Goal: Transaction & Acquisition: Purchase product/service

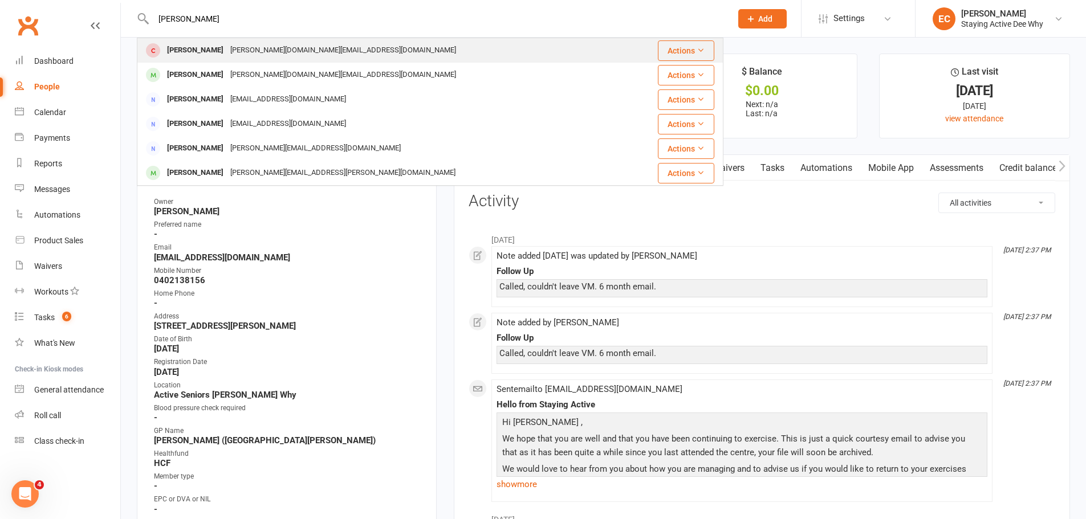
type input "[PERSON_NAME]"
click at [289, 48] on div "[PERSON_NAME][DOMAIN_NAME][EMAIL_ADDRESS][DOMAIN_NAME]" at bounding box center [343, 50] width 233 height 17
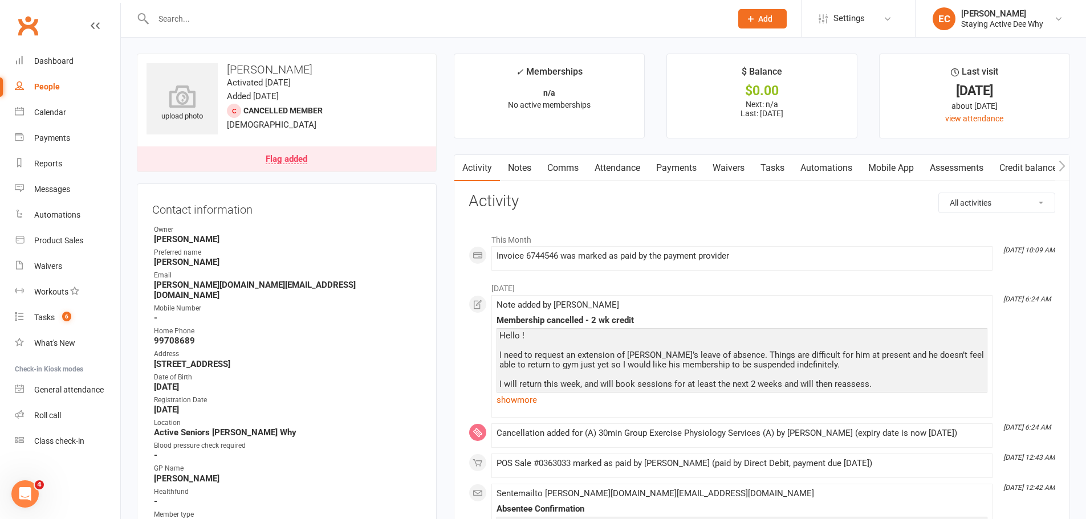
click at [513, 168] on link "Notes" at bounding box center [519, 168] width 39 height 26
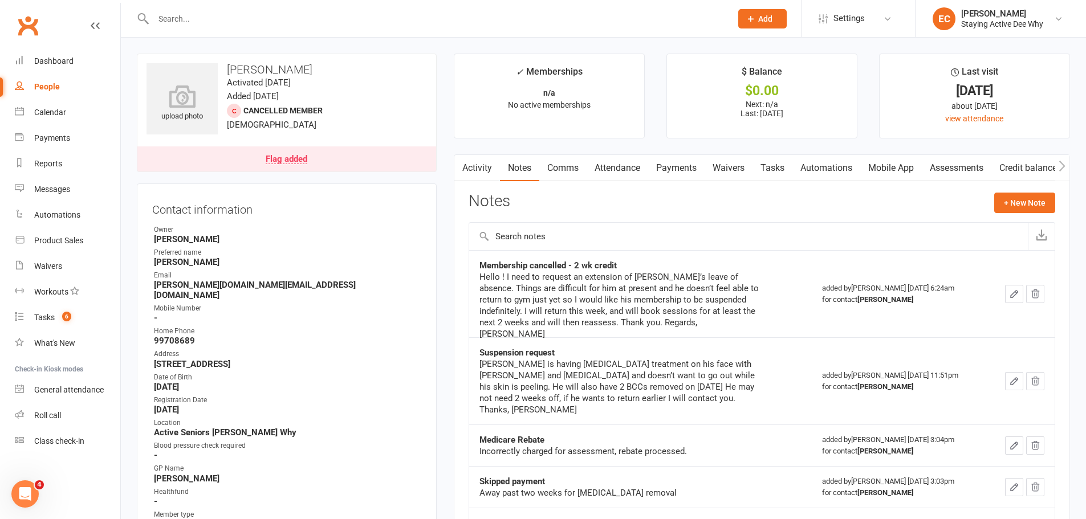
click at [196, 162] on link "Flag added" at bounding box center [286, 158] width 299 height 25
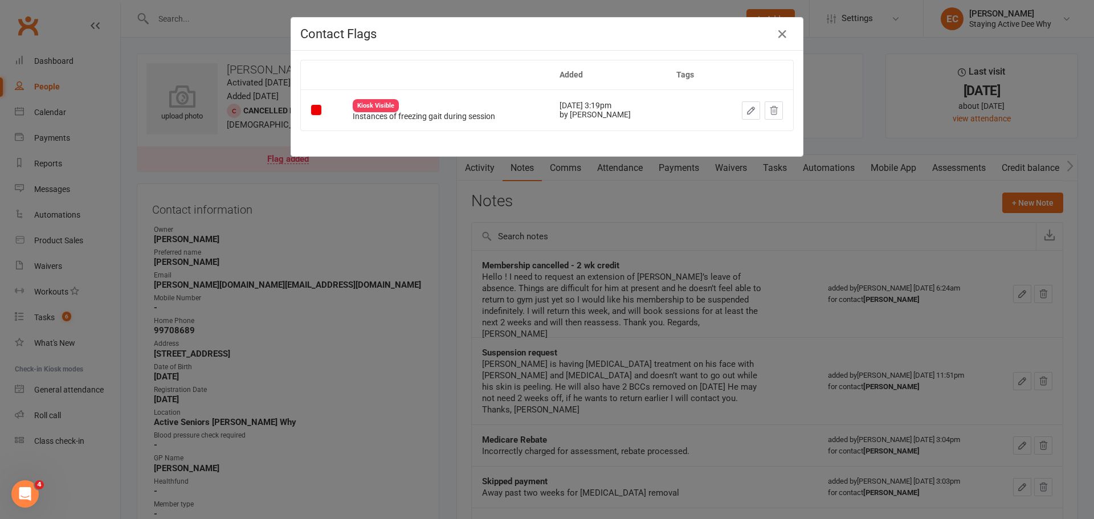
click at [431, 189] on div "Contact Flags Added Tags Kiosk Visible Instances of freezing gait during sessio…" at bounding box center [547, 259] width 1094 height 519
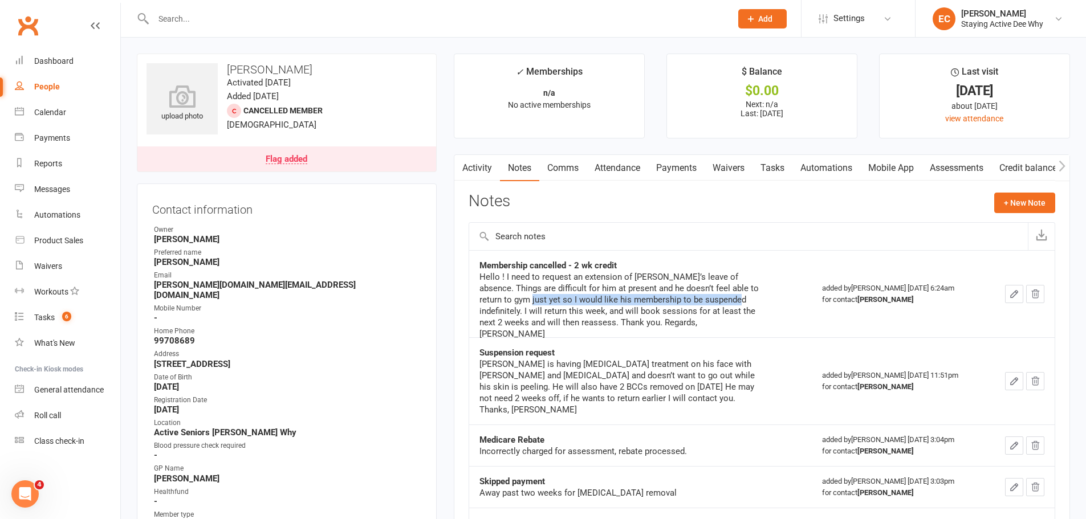
drag, startPoint x: 484, startPoint y: 296, endPoint x: 696, endPoint y: 298, distance: 212.0
click at [695, 298] on div "Hello ! I need to request an extension of Ian’s leave of absence. Things are di…" at bounding box center [621, 305] width 285 height 68
click at [703, 296] on div "Hello ! I need to request an extension of Ian’s leave of absence. Things are di…" at bounding box center [621, 305] width 285 height 68
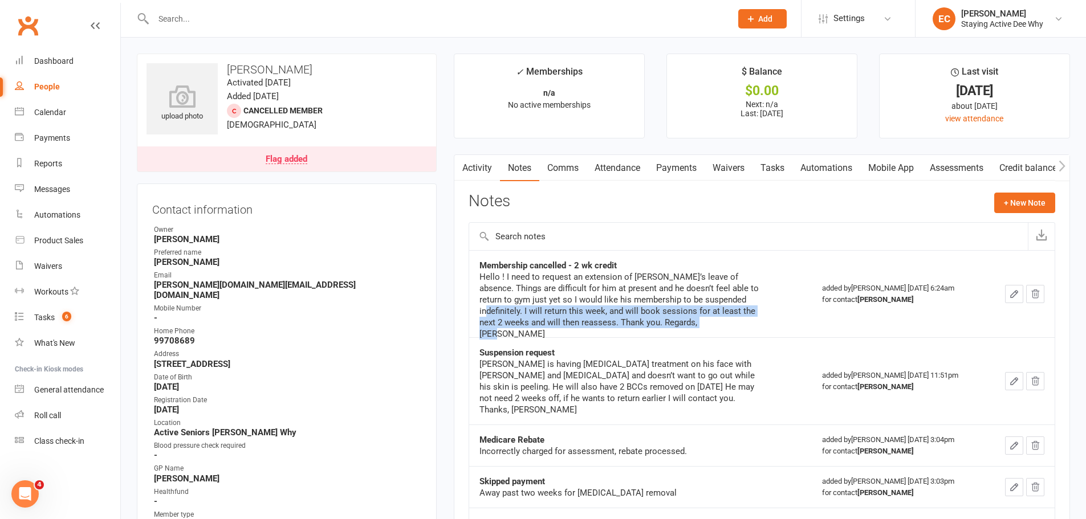
drag, startPoint x: 703, startPoint y: 296, endPoint x: 658, endPoint y: 323, distance: 52.4
click at [658, 323] on div "Hello ! I need to request an extension of Ian’s leave of absence. Things are di…" at bounding box center [621, 305] width 285 height 68
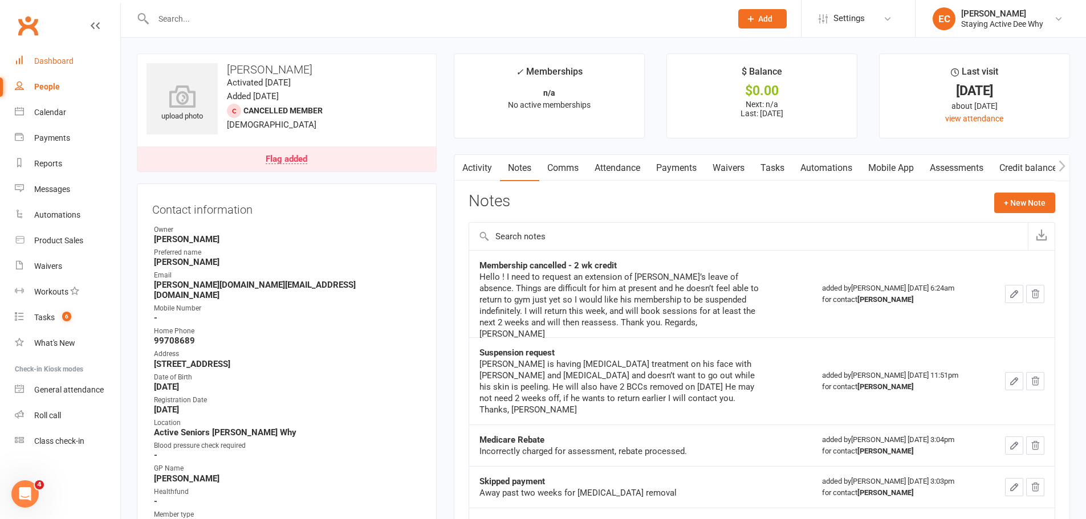
click at [28, 50] on link "Dashboard" at bounding box center [67, 61] width 105 height 26
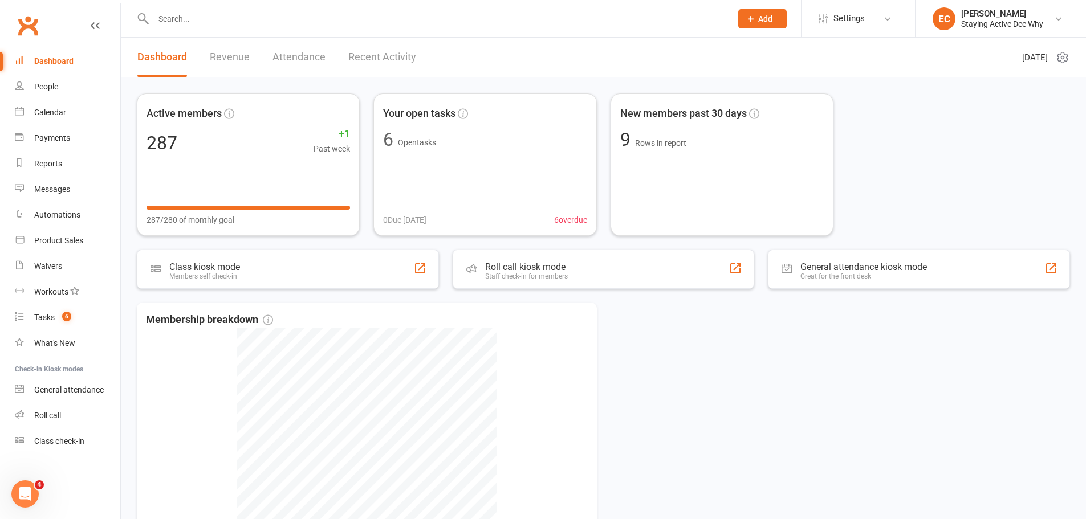
click at [1060, 56] on icon at bounding box center [1063, 58] width 14 height 14
click at [1005, 124] on link "Return to old dashboard" at bounding box center [1003, 125] width 113 height 23
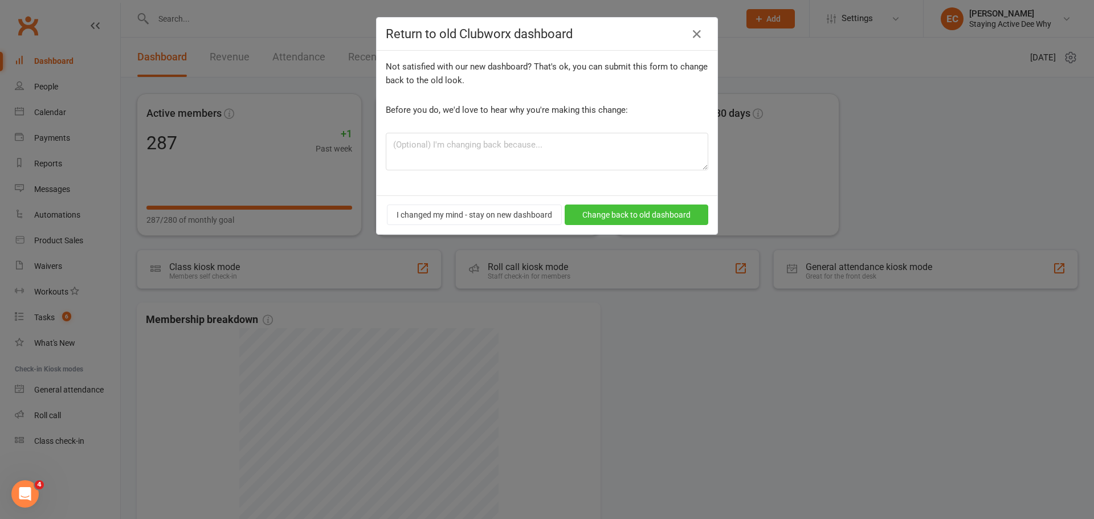
click at [590, 216] on button "Change back to old dashboard" at bounding box center [637, 215] width 144 height 21
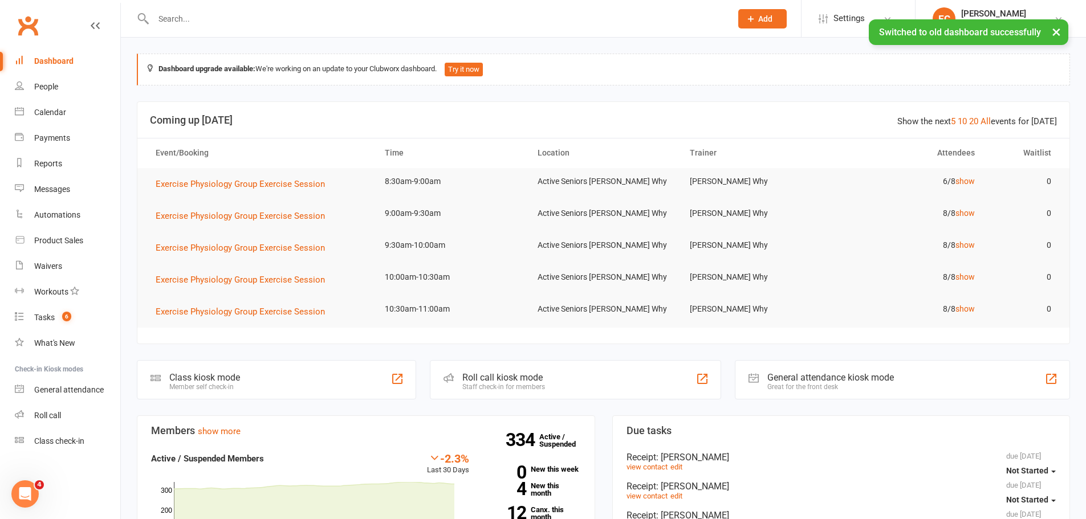
click at [288, 17] on input "text" at bounding box center [436, 19] width 573 height 16
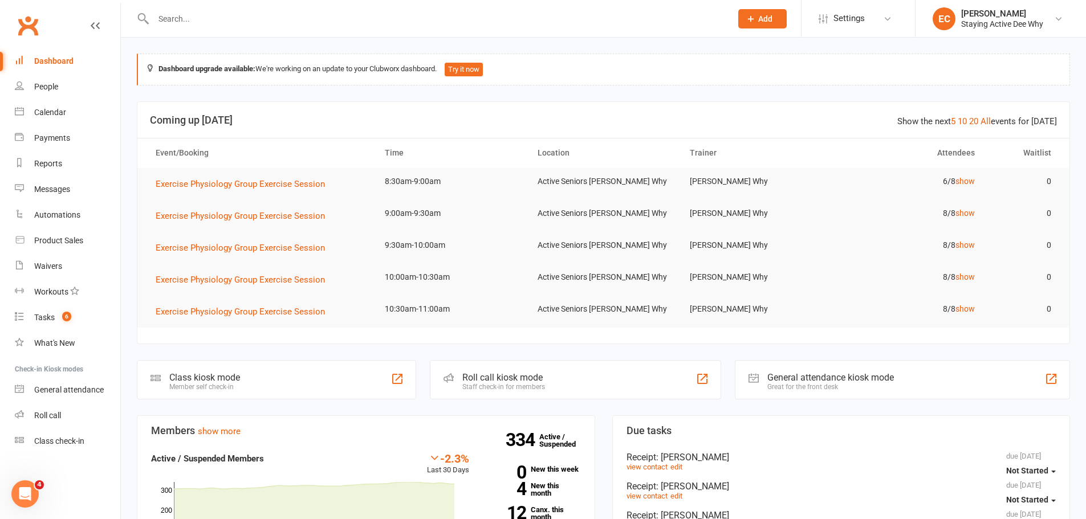
click at [201, 17] on input "text" at bounding box center [436, 19] width 573 height 16
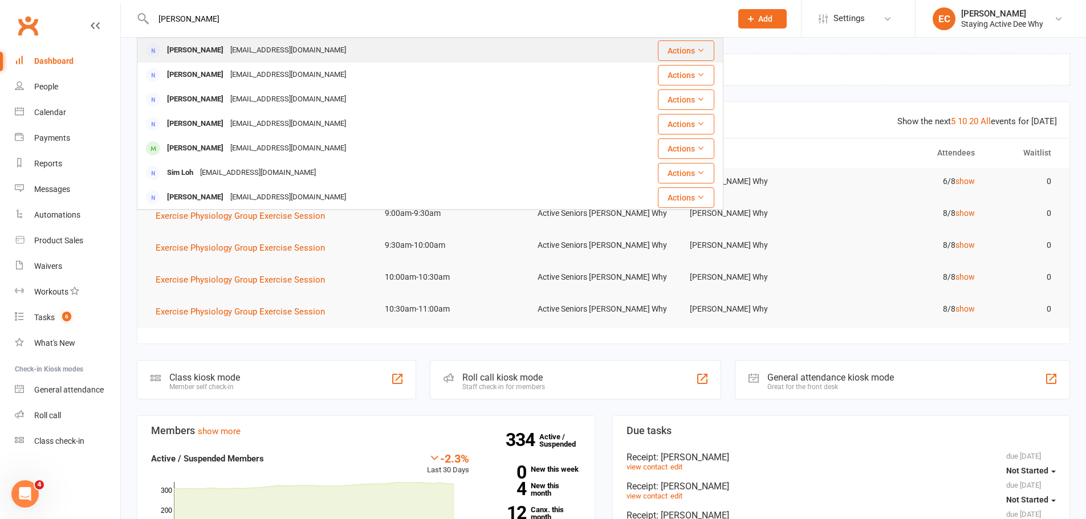
type input "simon ki"
click at [252, 42] on div "Simon Kidd simongckidd@gmail.com" at bounding box center [373, 50] width 470 height 23
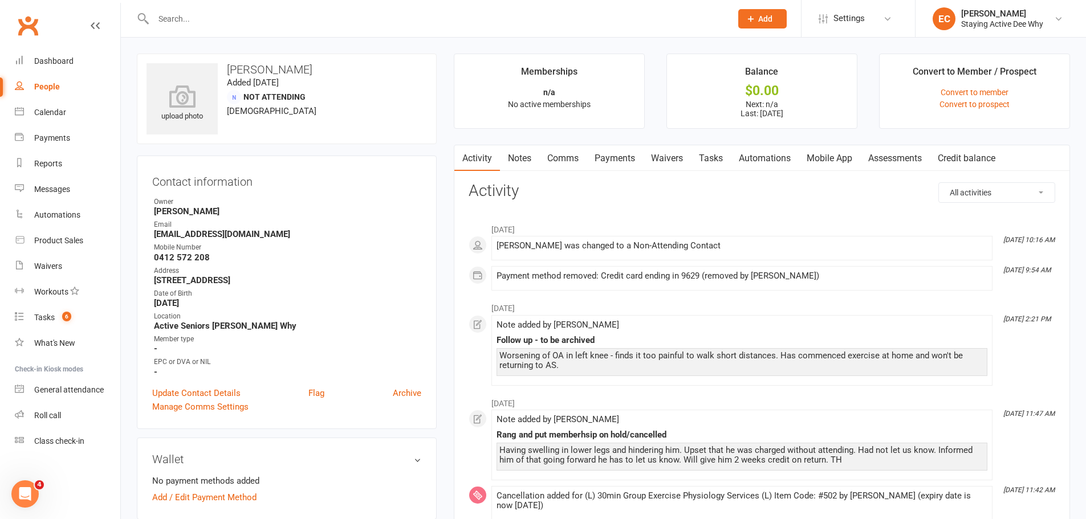
click at [514, 157] on link "Notes" at bounding box center [519, 158] width 39 height 26
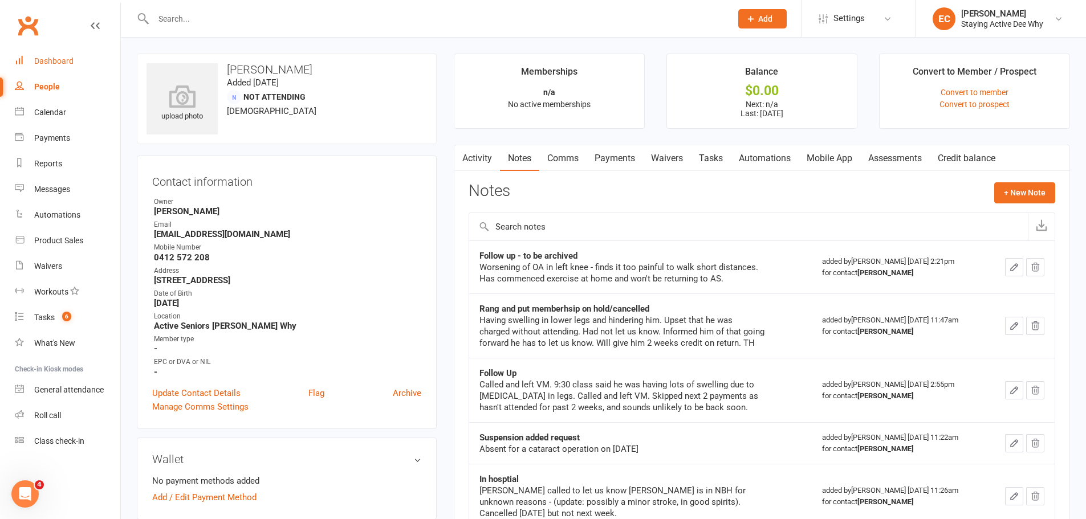
click at [75, 66] on link "Dashboard" at bounding box center [67, 61] width 105 height 26
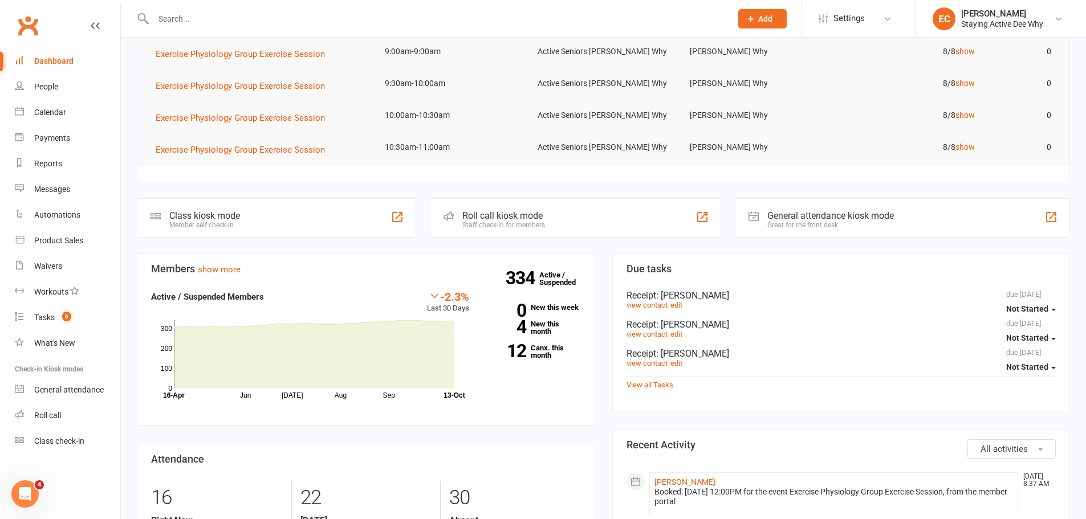
scroll to position [171, 0]
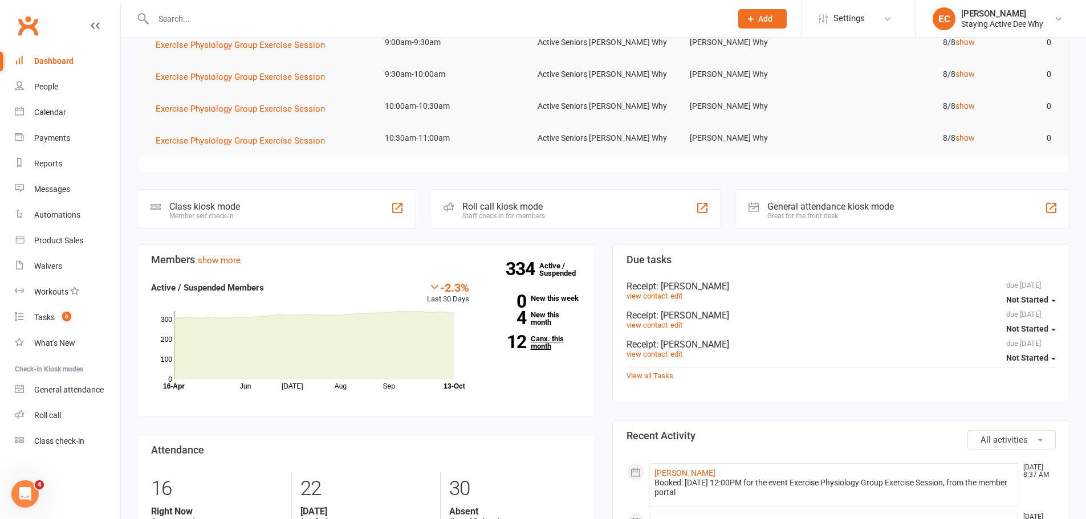
click at [535, 336] on link "12 Canx. this month" at bounding box center [533, 342] width 95 height 15
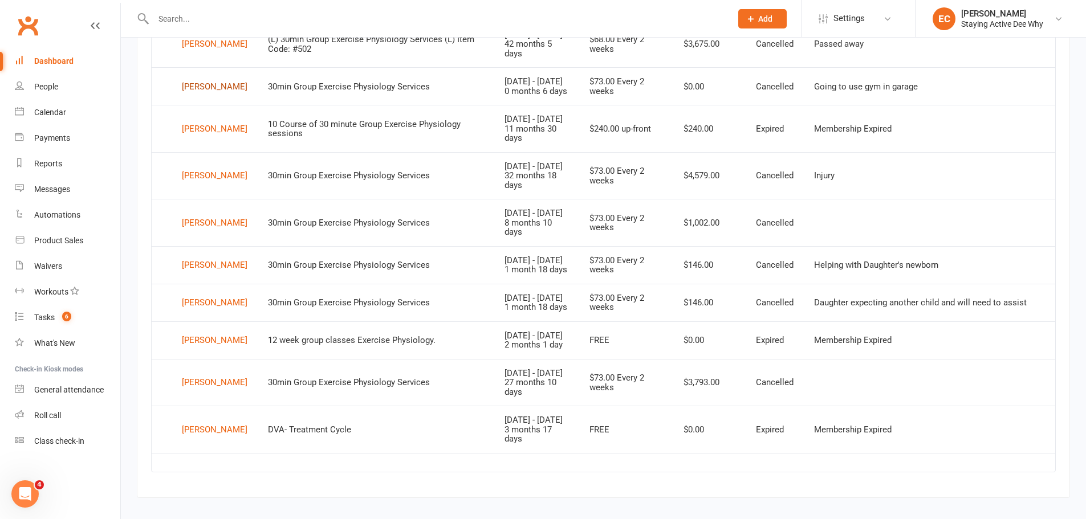
scroll to position [685, 0]
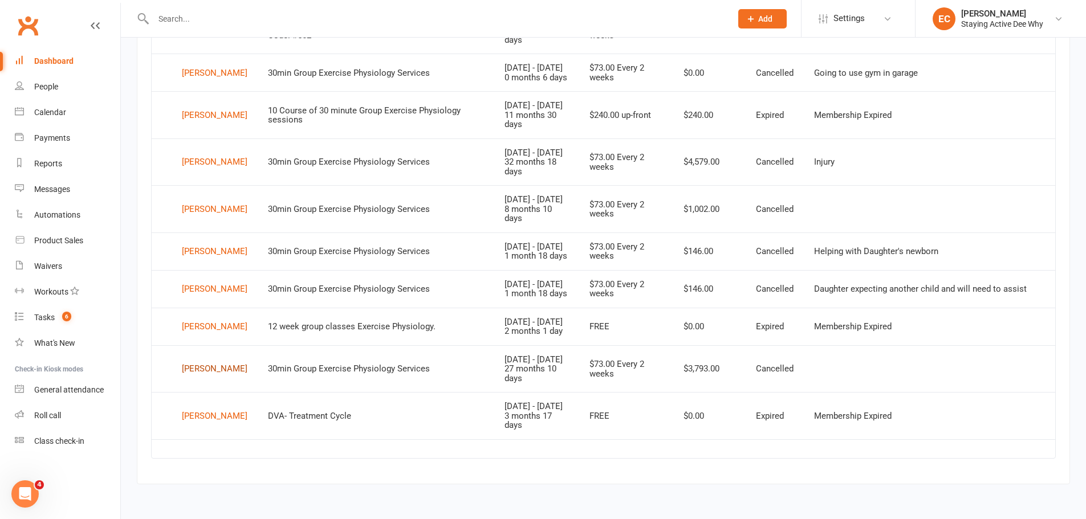
click at [211, 364] on div "John M Colby" at bounding box center [215, 369] width 66 height 17
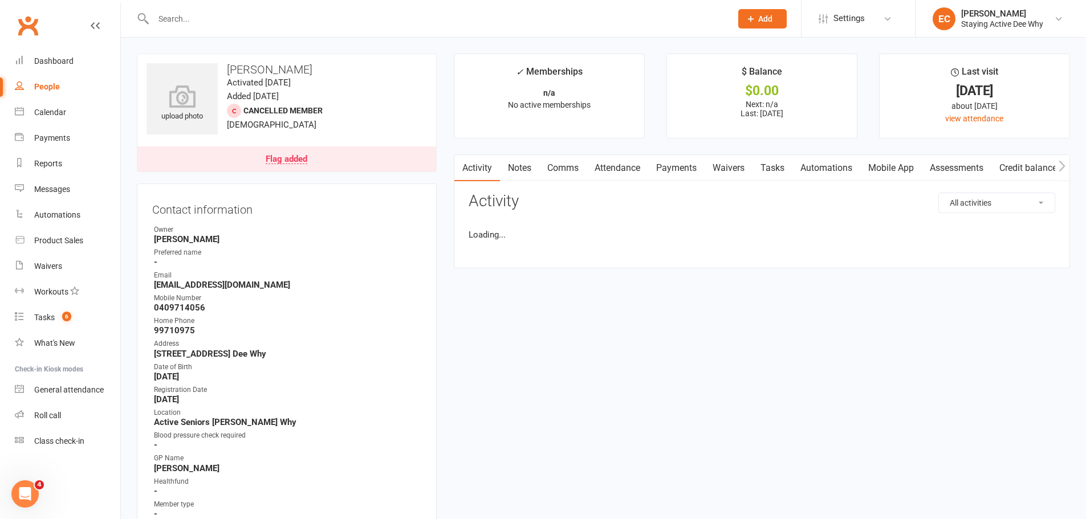
click at [516, 176] on link "Notes" at bounding box center [519, 168] width 39 height 26
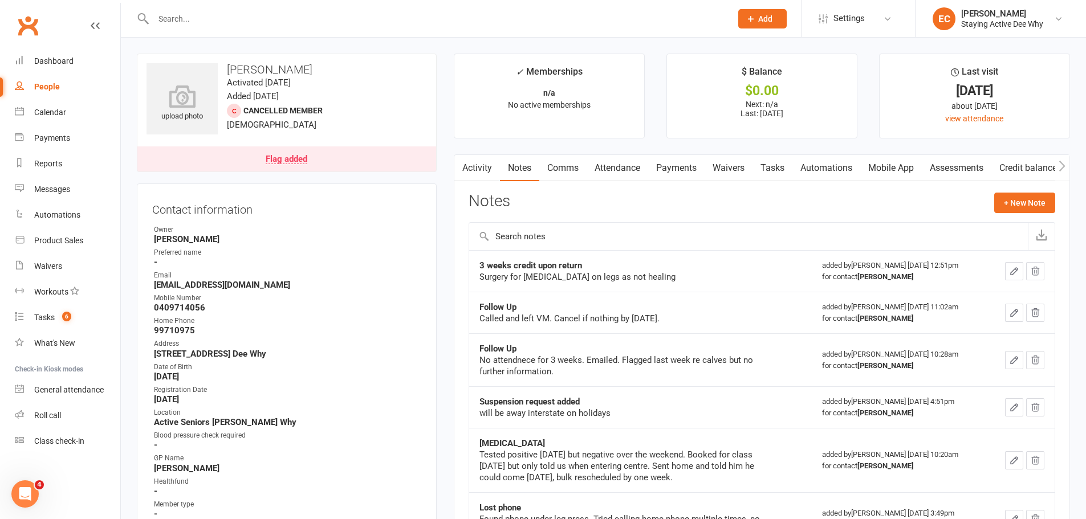
click at [468, 173] on button "button" at bounding box center [461, 168] width 14 height 26
click at [83, 67] on link "Dashboard" at bounding box center [67, 61] width 105 height 26
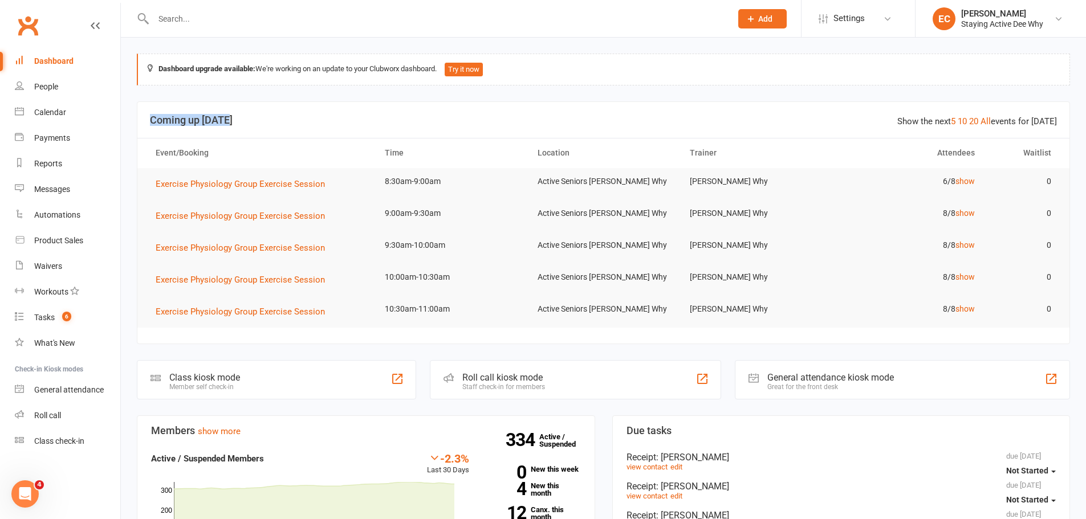
drag, startPoint x: 140, startPoint y: 119, endPoint x: 256, endPoint y: 120, distance: 116.3
click at [256, 120] on header "Show the next 5 10 20 All events for today Coming up Today" at bounding box center [603, 120] width 932 height 36
click at [256, 120] on h3 "Coming up Today" at bounding box center [603, 120] width 907 height 11
drag, startPoint x: 256, startPoint y: 120, endPoint x: 145, endPoint y: 119, distance: 110.6
click at [145, 119] on header "Show the next 5 10 20 All events for today Coming up Today" at bounding box center [603, 120] width 932 height 36
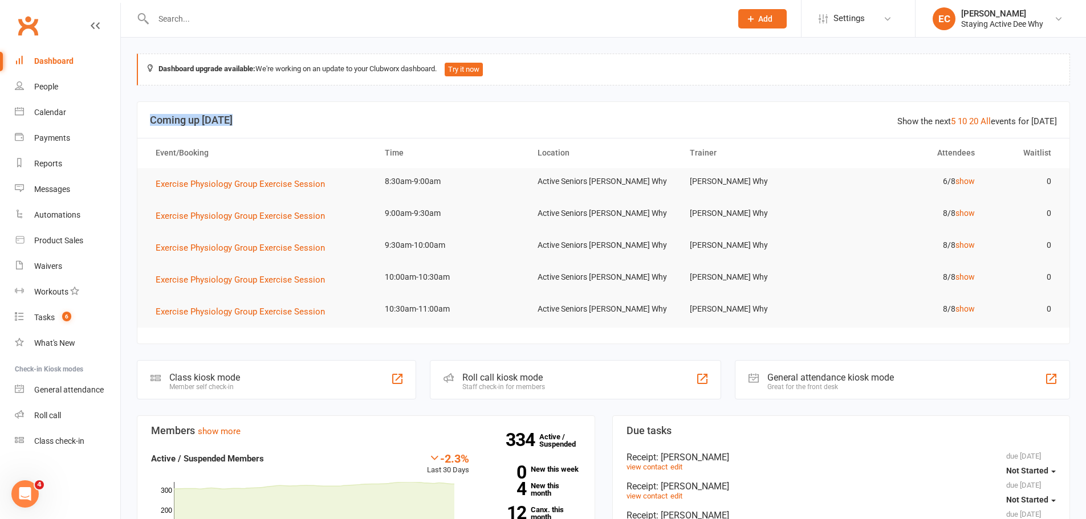
click at [145, 119] on header "Show the next 5 10 20 All events for today Coming up Today" at bounding box center [603, 120] width 932 height 36
drag, startPoint x: 145, startPoint y: 119, endPoint x: 255, endPoint y: 116, distance: 110.0
click at [255, 116] on header "Show the next 5 10 20 All events for today Coming up Today" at bounding box center [603, 120] width 932 height 36
click at [255, 116] on h3 "Coming up Today" at bounding box center [603, 120] width 907 height 11
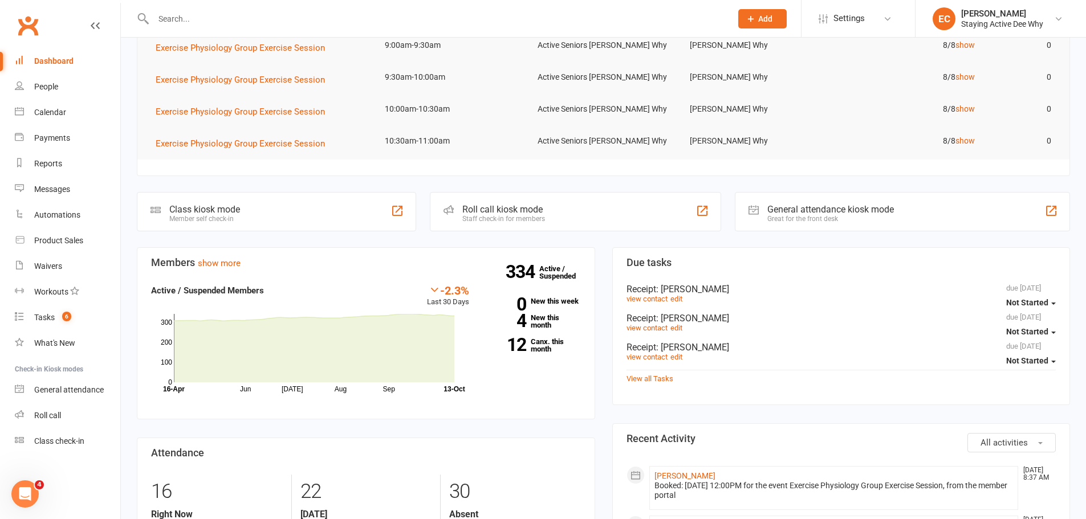
scroll to position [171, 0]
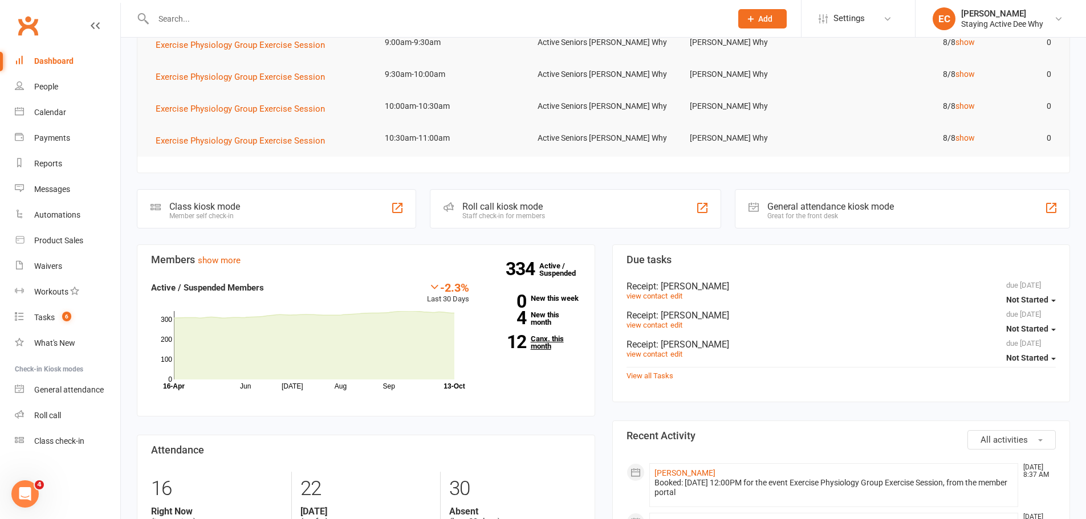
click at [545, 344] on link "12 Canx. this month" at bounding box center [533, 342] width 95 height 15
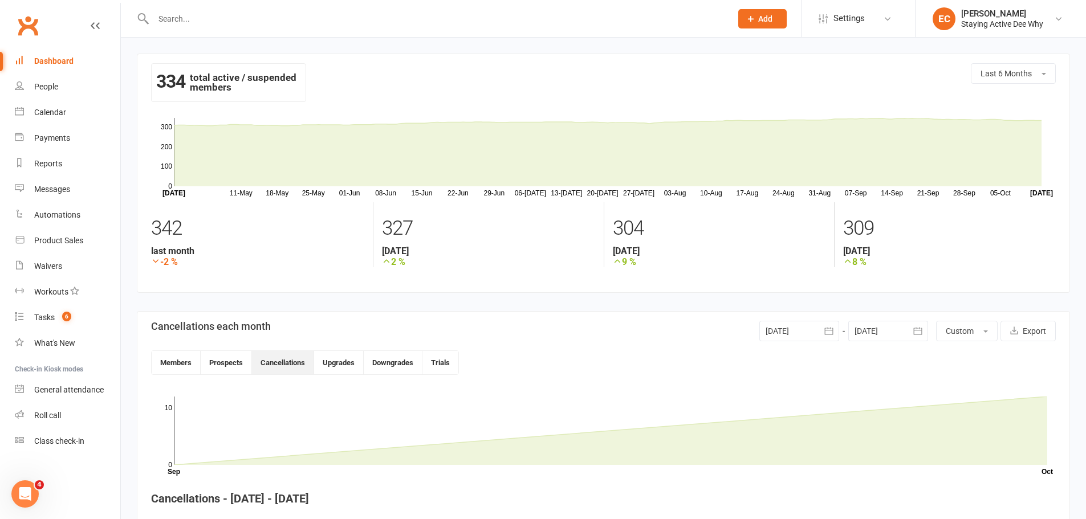
click at [74, 64] on link "Dashboard" at bounding box center [67, 61] width 105 height 26
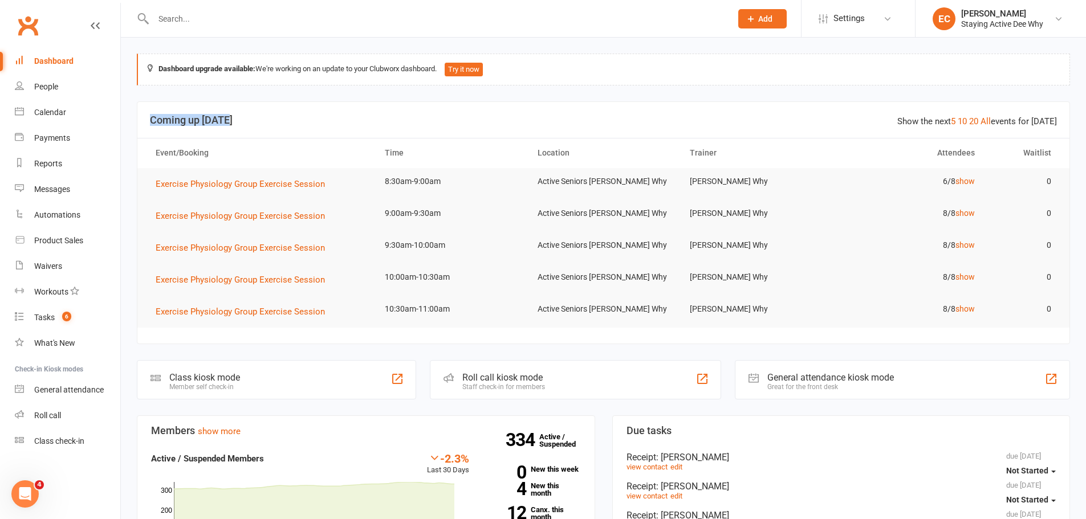
drag, startPoint x: 150, startPoint y: 114, endPoint x: 277, endPoint y: 123, distance: 127.4
click at [277, 124] on h3 "Coming up Today" at bounding box center [603, 120] width 907 height 11
click at [278, 120] on h3 "Coming up Today" at bounding box center [603, 120] width 907 height 11
drag, startPoint x: 231, startPoint y: 113, endPoint x: 144, endPoint y: 113, distance: 86.6
click at [144, 113] on header "Show the next 5 10 20 All events for today Coming up Today" at bounding box center [603, 120] width 932 height 36
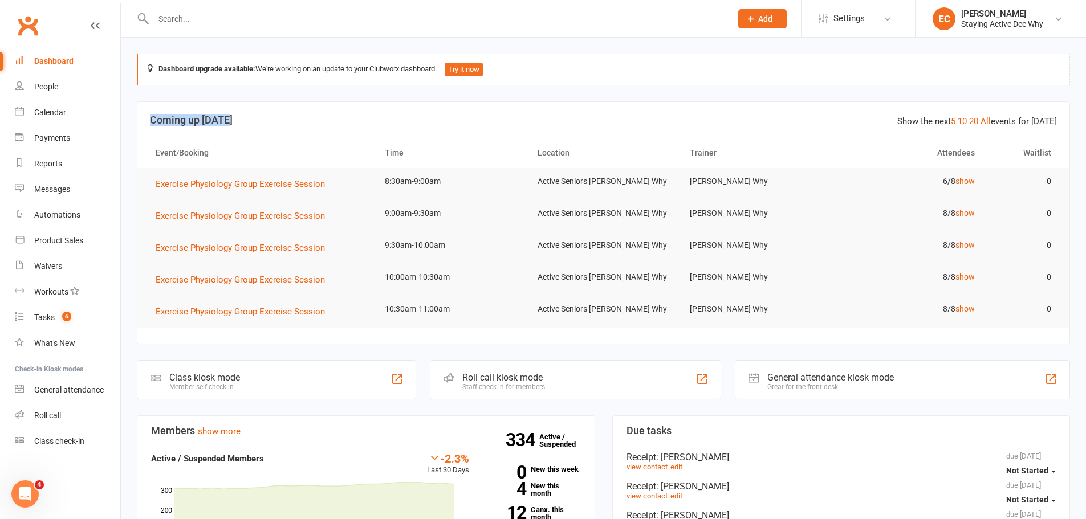
click at [144, 113] on header "Show the next 5 10 20 All events for today Coming up Today" at bounding box center [603, 120] width 932 height 36
drag, startPoint x: 144, startPoint y: 113, endPoint x: 262, endPoint y: 117, distance: 117.5
click at [262, 117] on header "Show the next 5 10 20 All events for today Coming up Today" at bounding box center [603, 120] width 932 height 36
click at [262, 117] on h3 "Coming up Today" at bounding box center [603, 120] width 907 height 11
click at [212, 22] on input "text" at bounding box center [436, 19] width 573 height 16
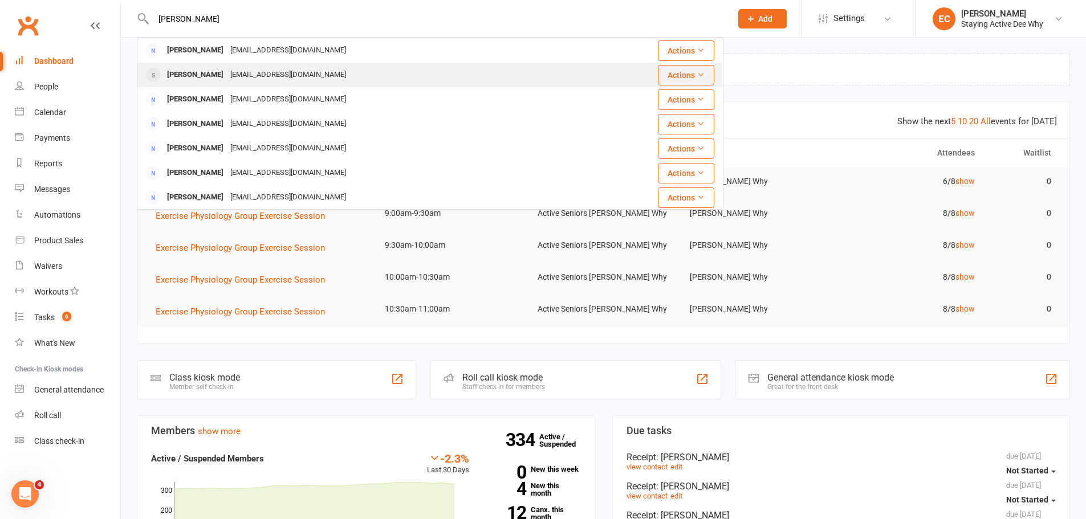
type input "roger"
click at [206, 69] on div "Roger Compton" at bounding box center [195, 75] width 63 height 17
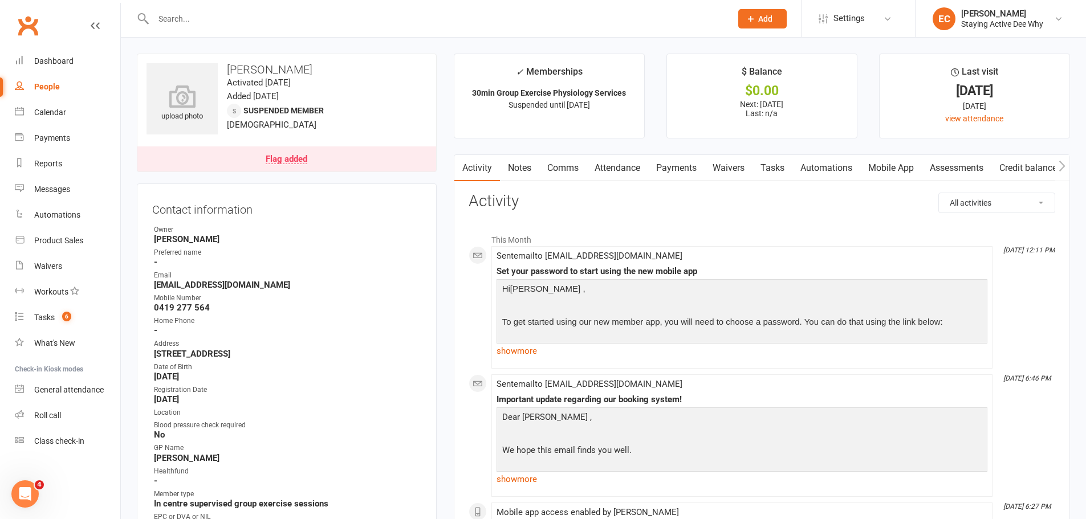
click at [524, 162] on link "Notes" at bounding box center [519, 168] width 39 height 26
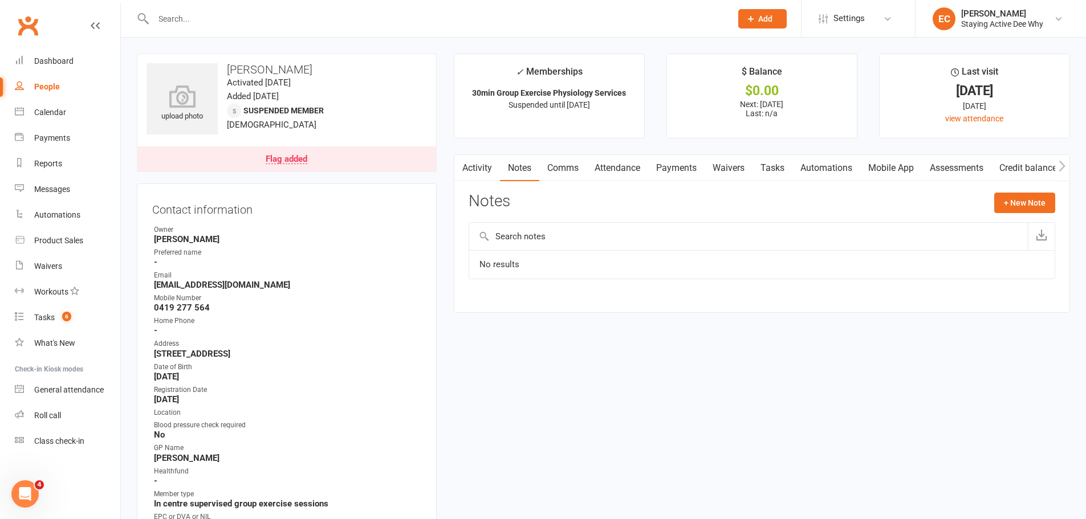
click at [470, 168] on link "Activity" at bounding box center [477, 168] width 46 height 26
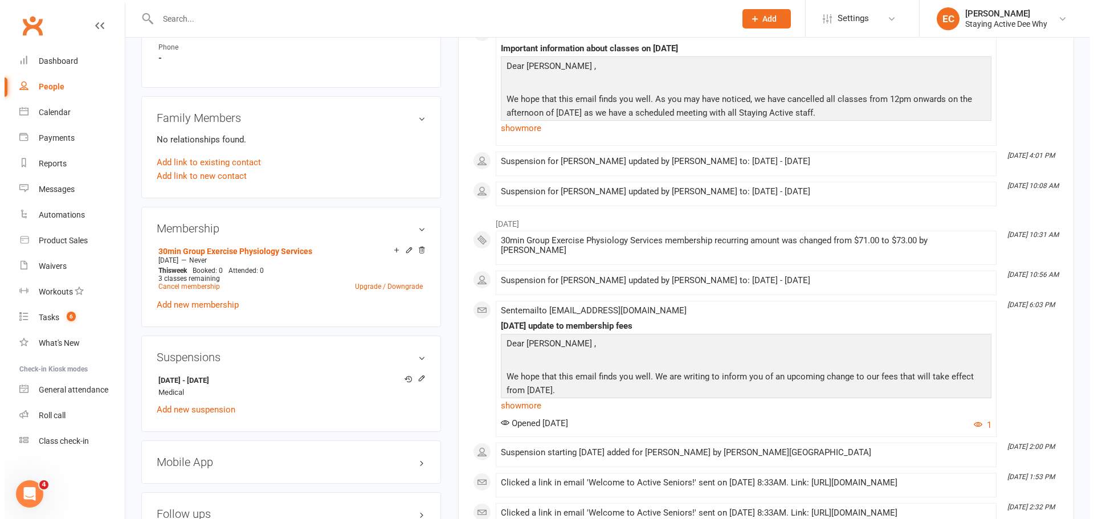
scroll to position [741, 0]
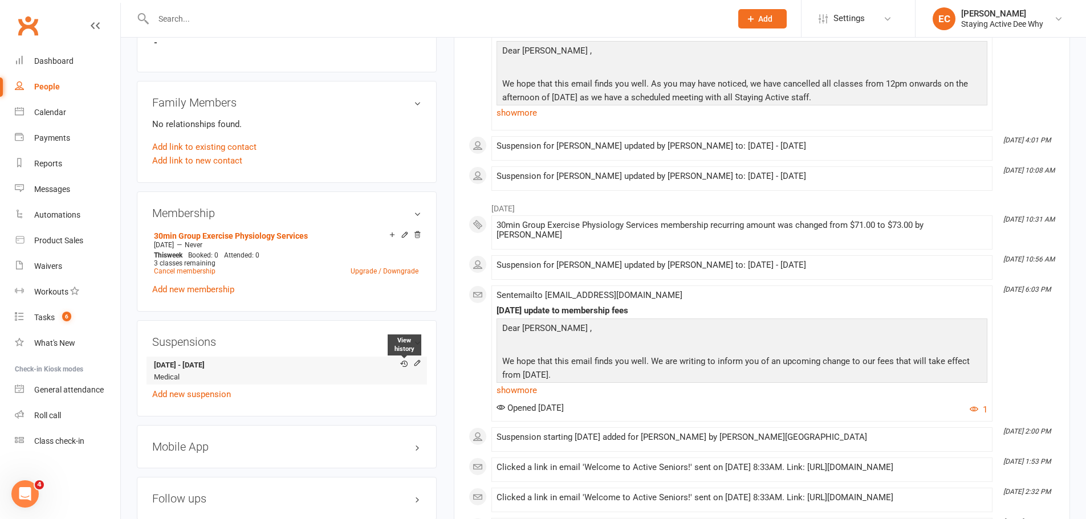
click at [402, 362] on icon at bounding box center [403, 363] width 7 height 7
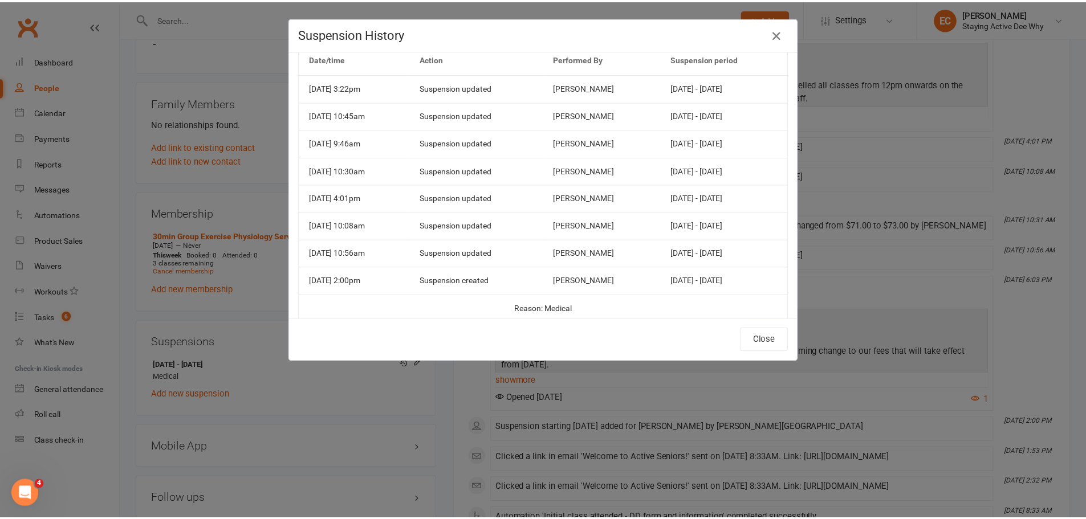
scroll to position [0, 0]
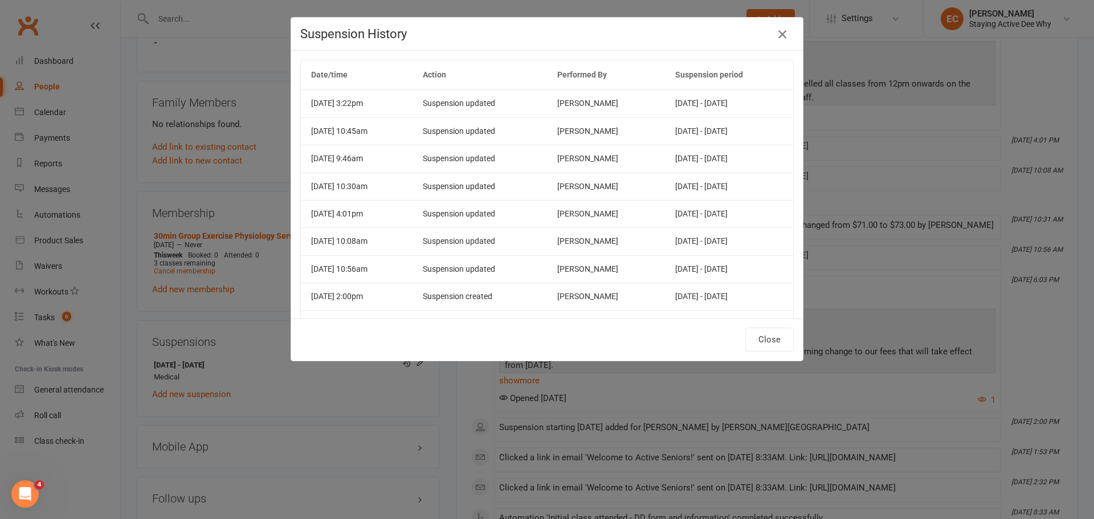
click at [783, 34] on icon "button" at bounding box center [783, 34] width 14 height 14
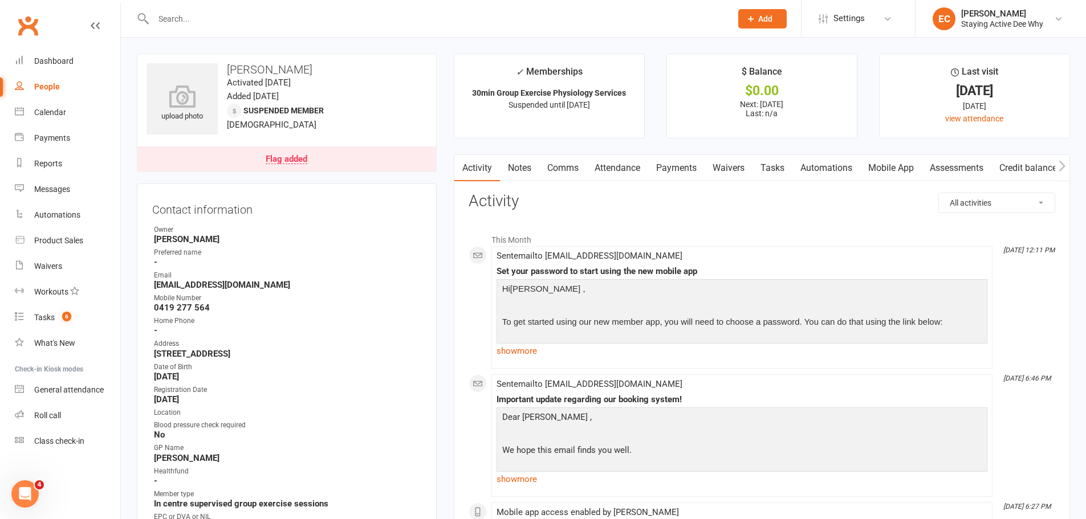
click at [530, 173] on link "Notes" at bounding box center [519, 168] width 39 height 26
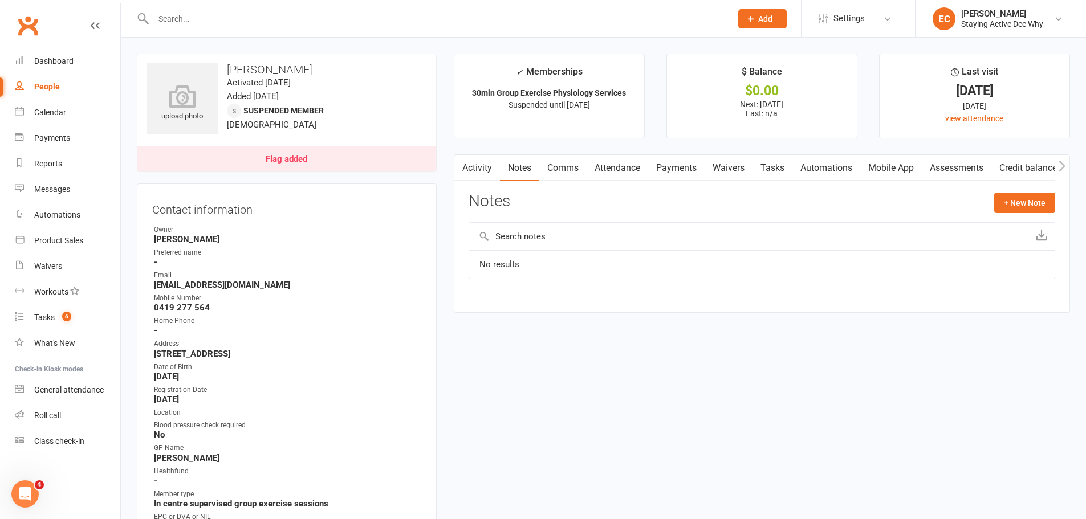
click at [469, 172] on link "Activity" at bounding box center [477, 168] width 46 height 26
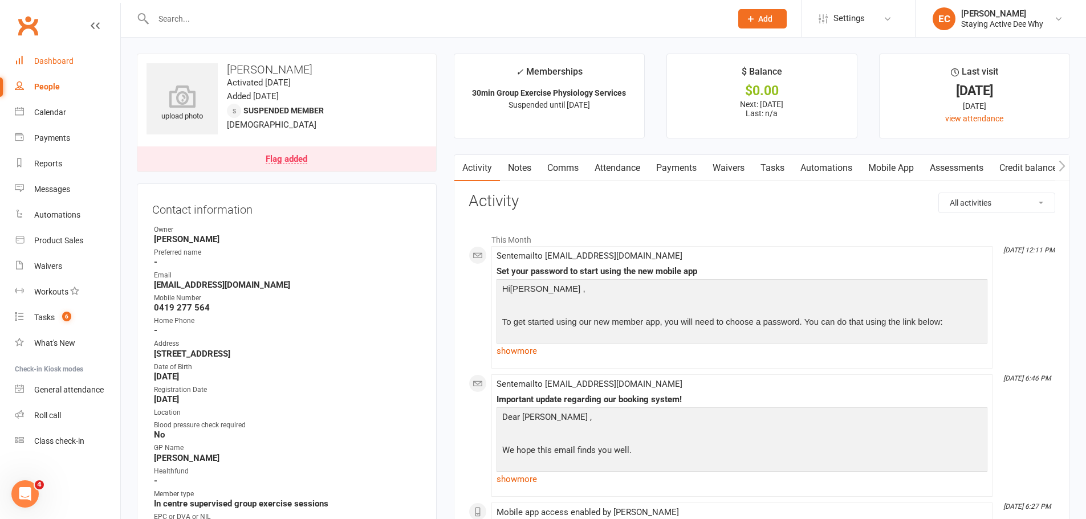
click at [72, 59] on div "Dashboard" at bounding box center [53, 60] width 39 height 9
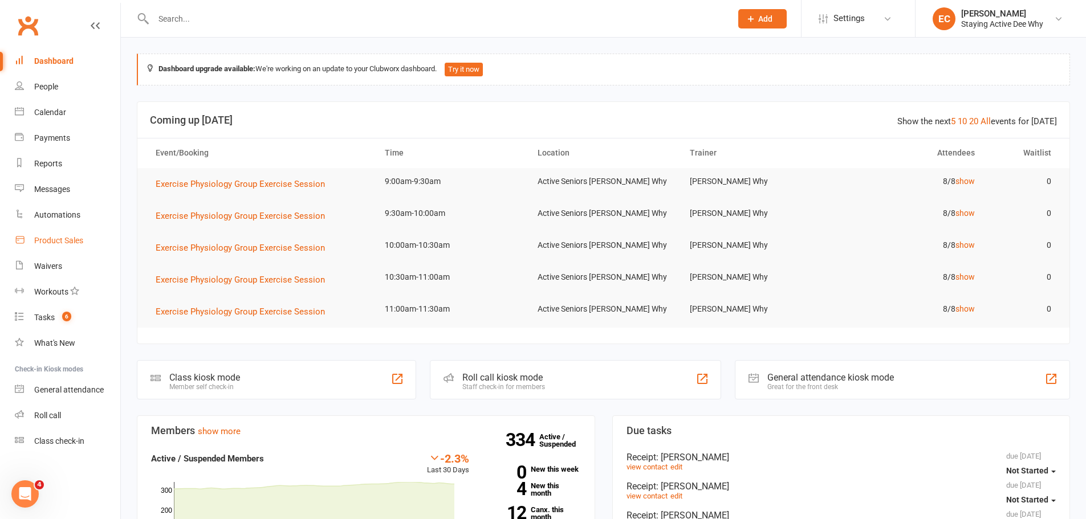
click at [65, 234] on link "Product Sales" at bounding box center [67, 241] width 105 height 26
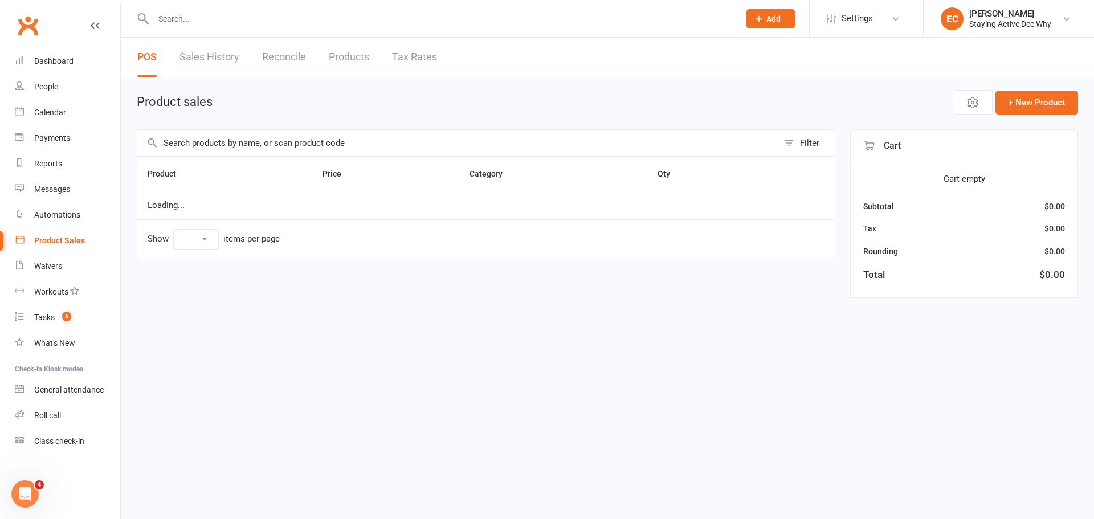
select select "50"
drag, startPoint x: 205, startPoint y: 139, endPoint x: 206, endPoint y: 129, distance: 9.8
click at [206, 138] on input "text" at bounding box center [457, 143] width 641 height 26
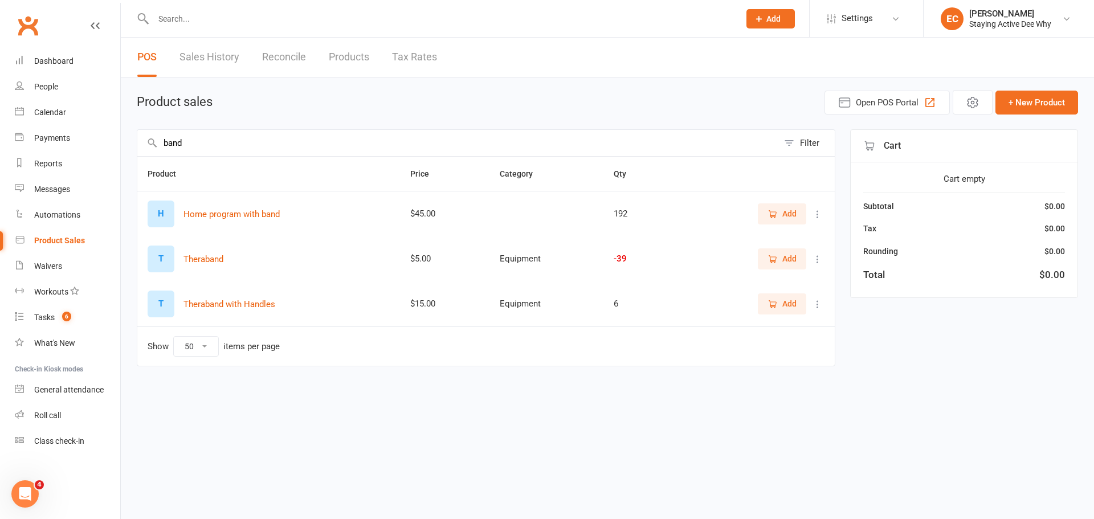
type input "band"
click at [773, 263] on icon "button" at bounding box center [773, 259] width 10 height 10
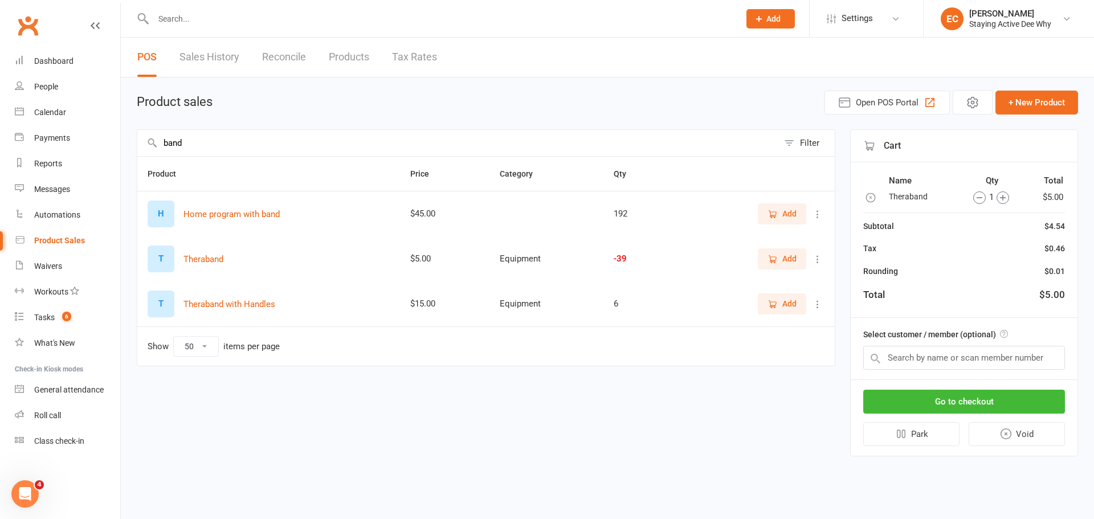
click at [773, 263] on icon "button" at bounding box center [773, 259] width 10 height 10
click at [942, 367] on input "text" at bounding box center [965, 358] width 202 height 24
click at [963, 352] on input "text" at bounding box center [965, 358] width 202 height 24
type input "i"
click at [174, 143] on input "band" at bounding box center [457, 143] width 641 height 26
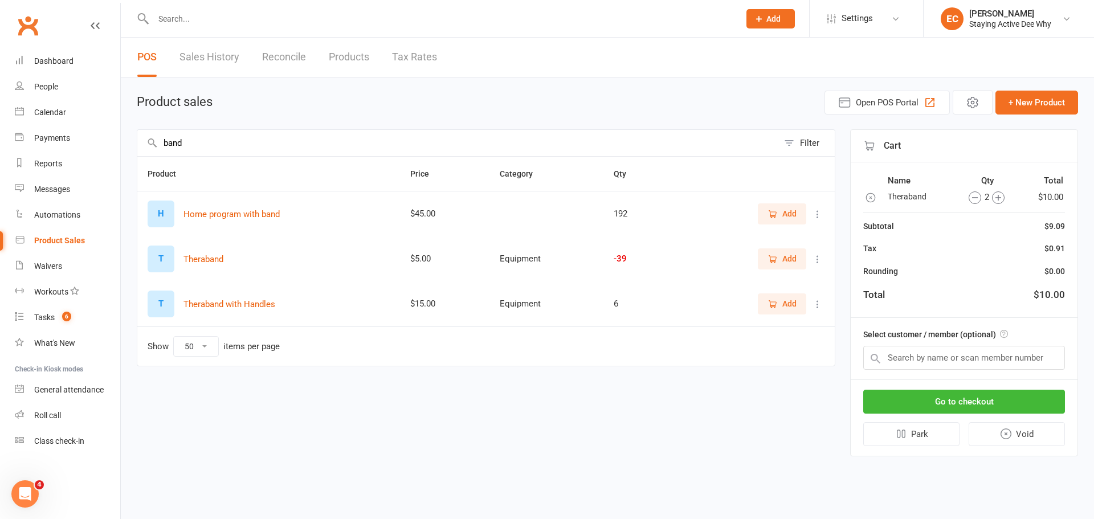
click at [174, 143] on input "band" at bounding box center [457, 143] width 641 height 26
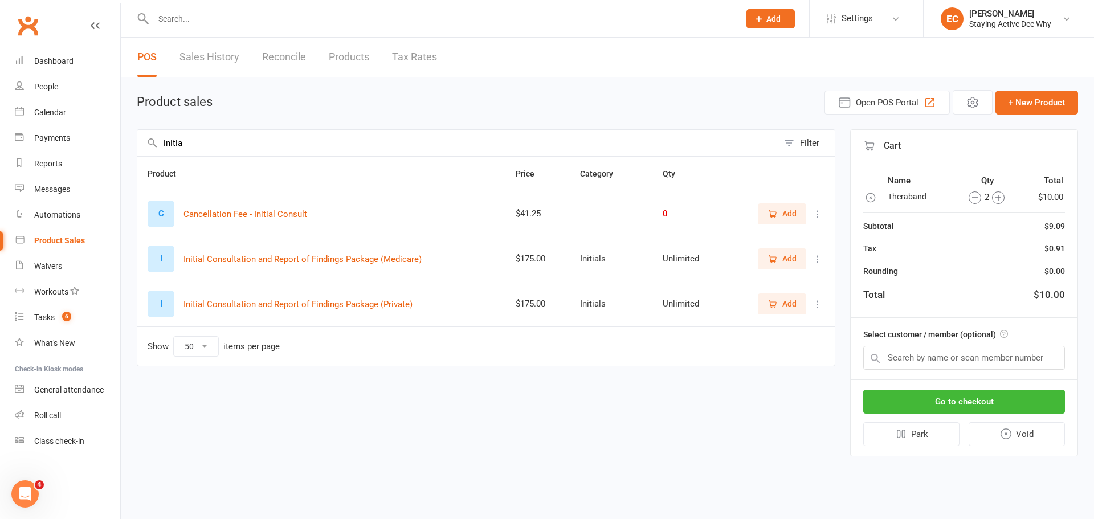
type input "initia"
drag, startPoint x: 775, startPoint y: 299, endPoint x: 782, endPoint y: 300, distance: 7.1
click at [782, 300] on span "Add" at bounding box center [782, 304] width 29 height 13
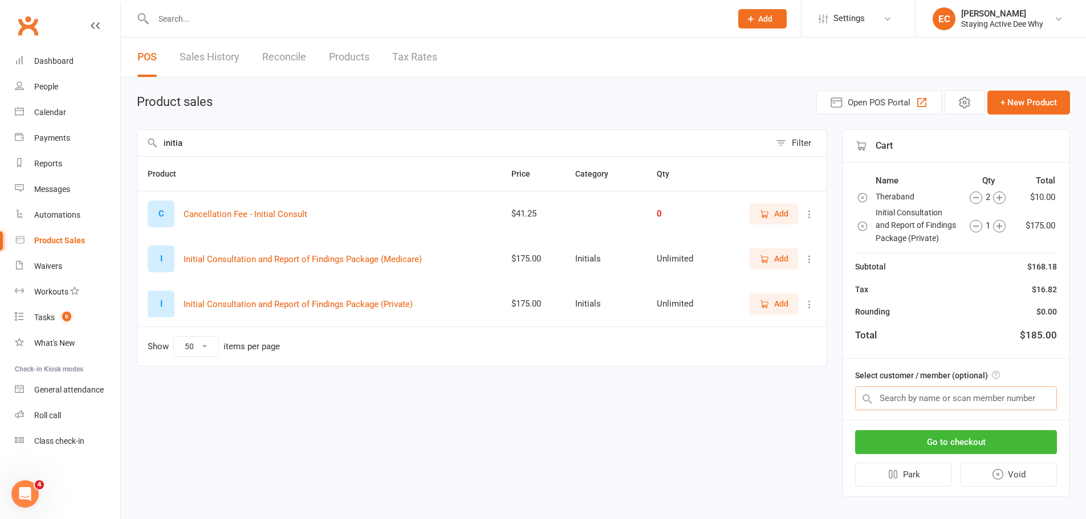
click at [968, 394] on input "text" at bounding box center [956, 398] width 202 height 24
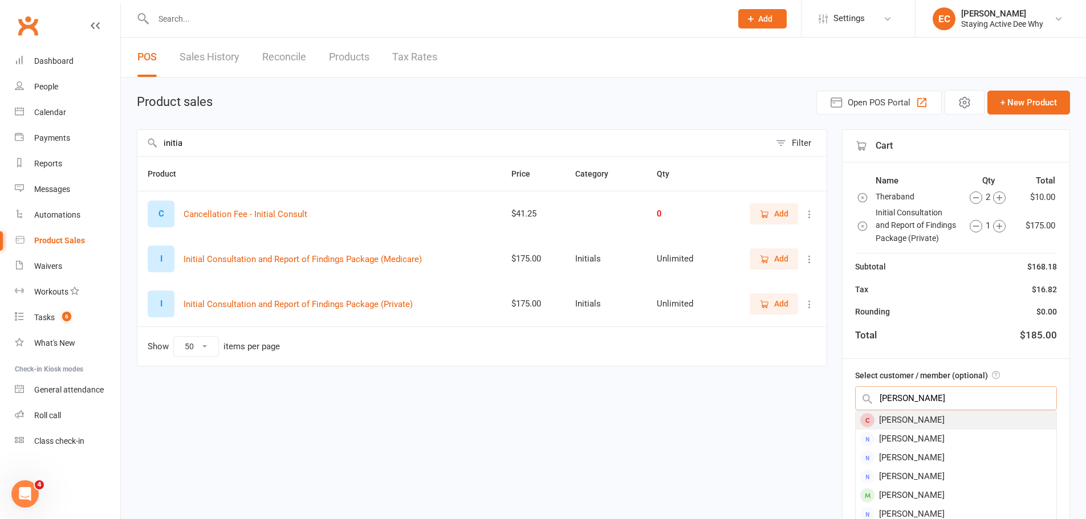
type input "rich bau"
click at [906, 423] on div "Richard Bauhof" at bounding box center [956, 420] width 201 height 19
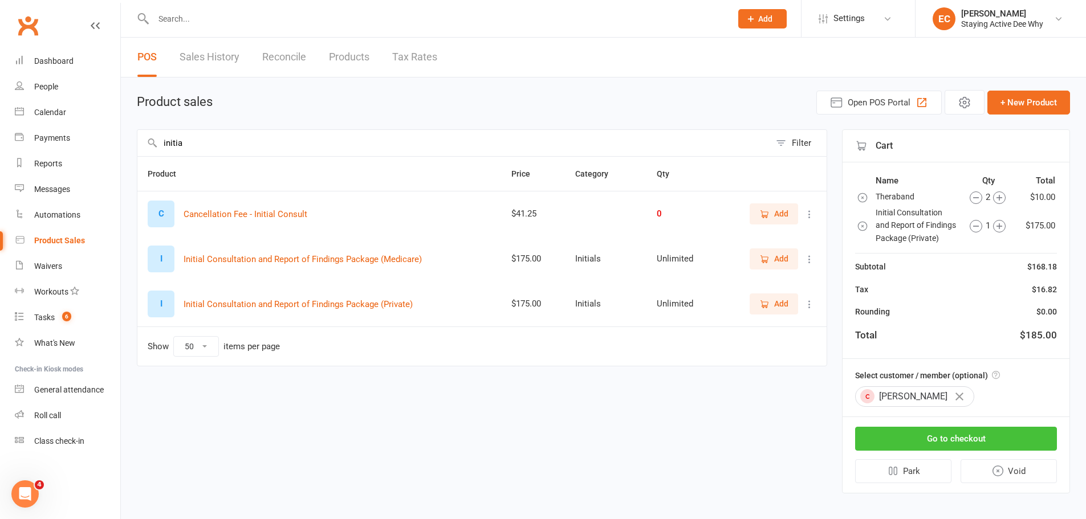
click at [952, 447] on button "Go to checkout" at bounding box center [956, 439] width 202 height 24
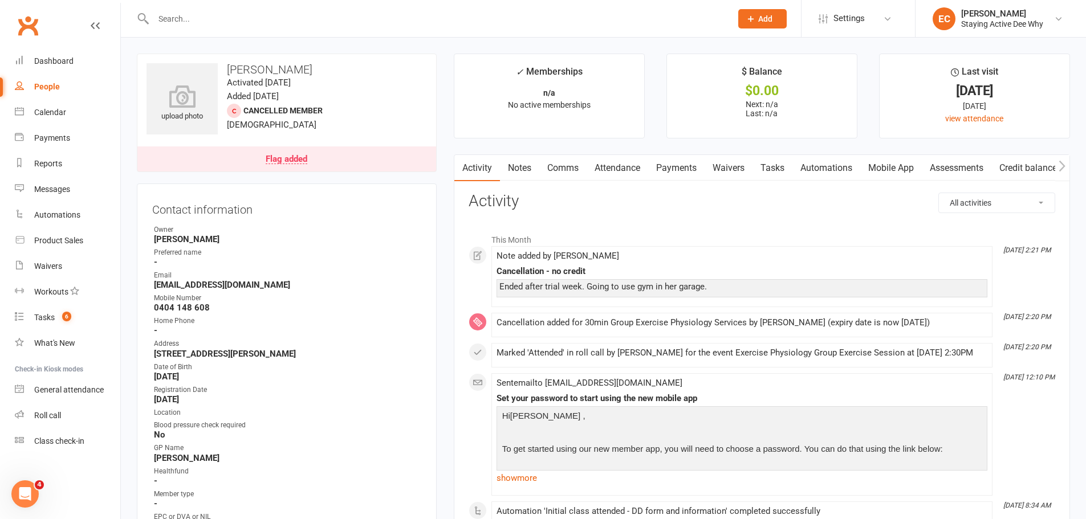
click at [526, 170] on link "Notes" at bounding box center [519, 168] width 39 height 26
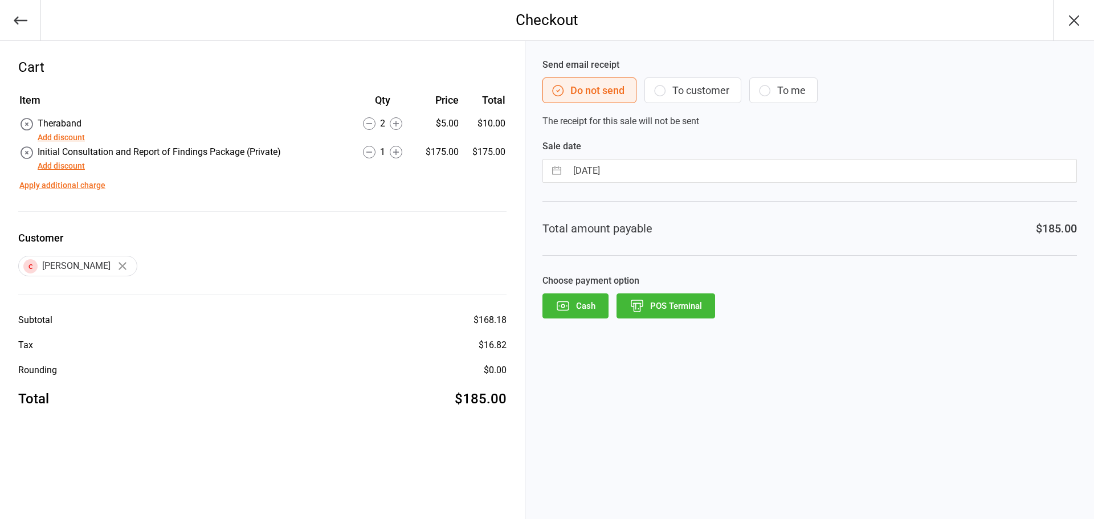
click at [667, 309] on button "POS Terminal" at bounding box center [666, 306] width 99 height 25
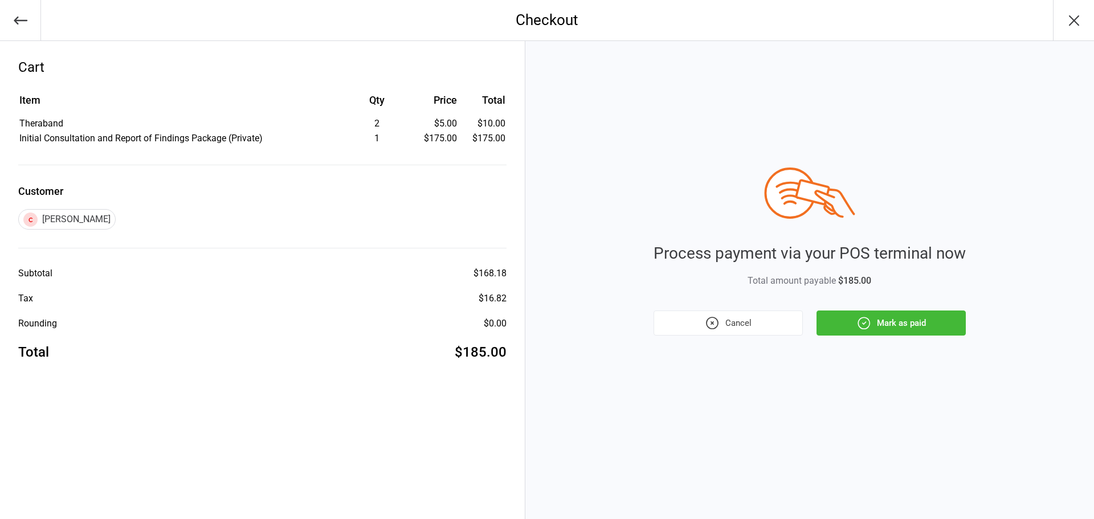
click at [858, 316] on icon "button" at bounding box center [864, 323] width 15 height 15
